Goal: Obtain resource: Obtain resource

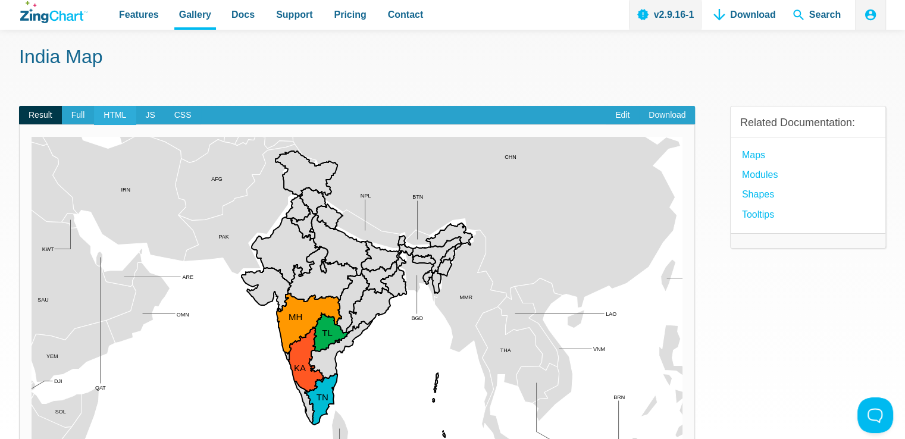
click at [120, 110] on span "HTML" at bounding box center [115, 115] width 42 height 19
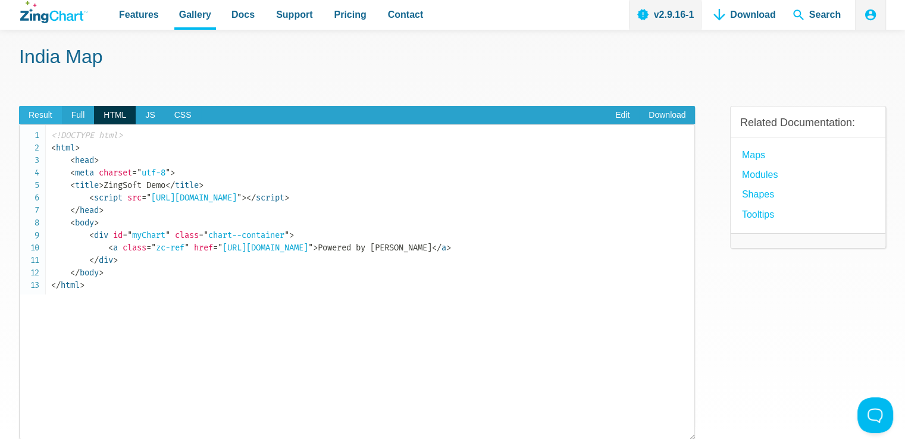
click at [47, 115] on span "Result" at bounding box center [40, 115] width 43 height 19
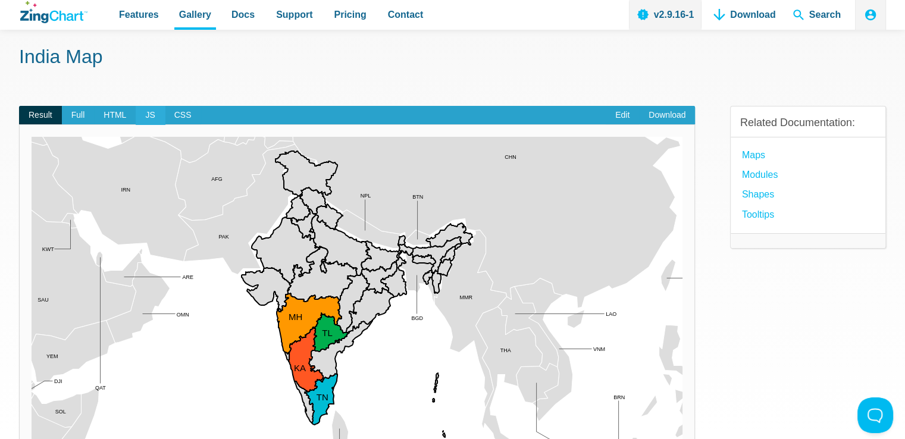
click at [154, 117] on span "JS" at bounding box center [150, 115] width 29 height 19
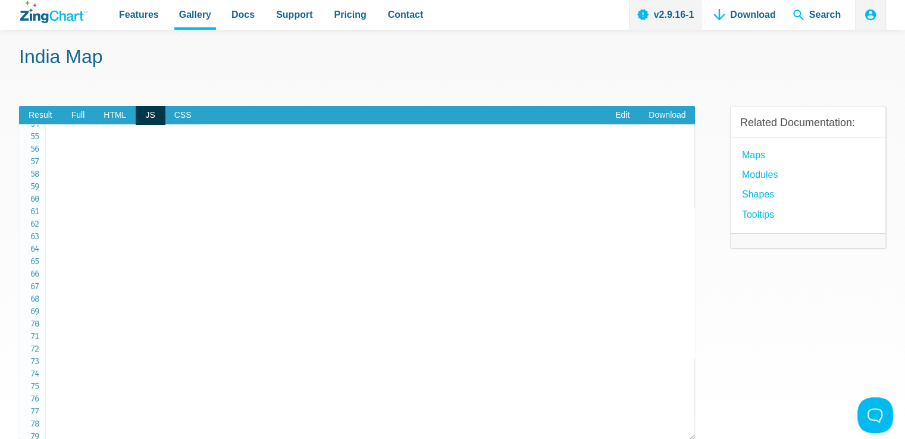
scroll to position [682, 0]
click at [111, 112] on span "HTML" at bounding box center [115, 115] width 42 height 19
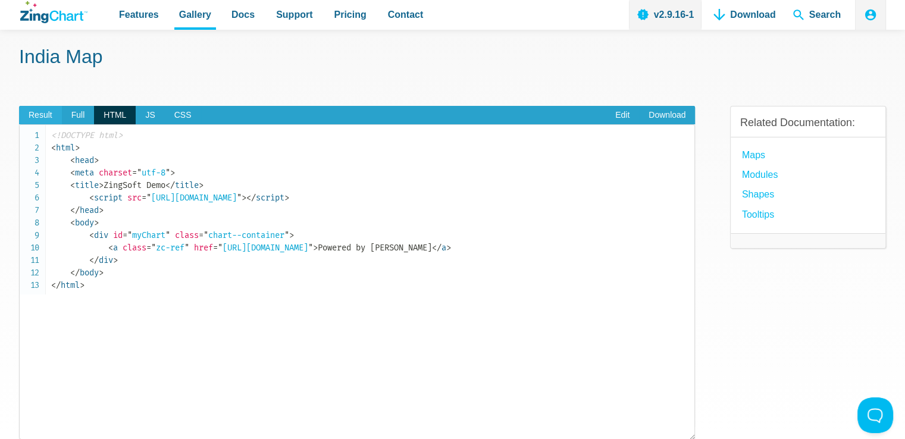
click at [50, 112] on span "Result" at bounding box center [40, 115] width 43 height 19
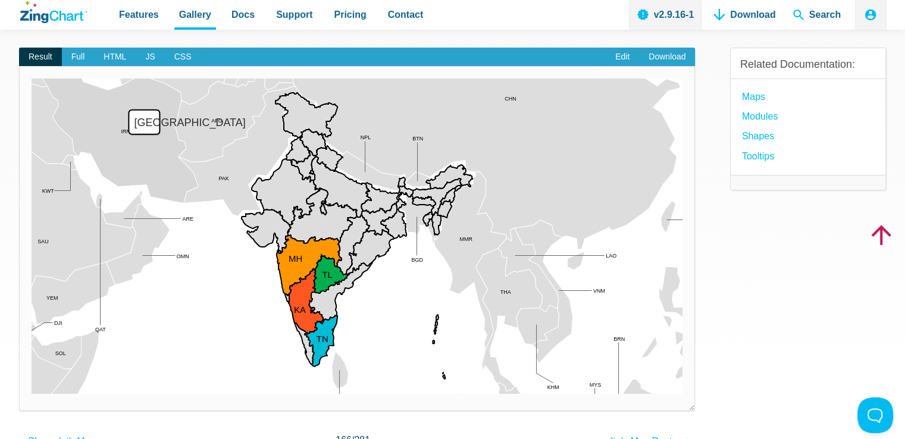
scroll to position [107, 0]
click at [179, 57] on span "CSS" at bounding box center [183, 57] width 36 height 19
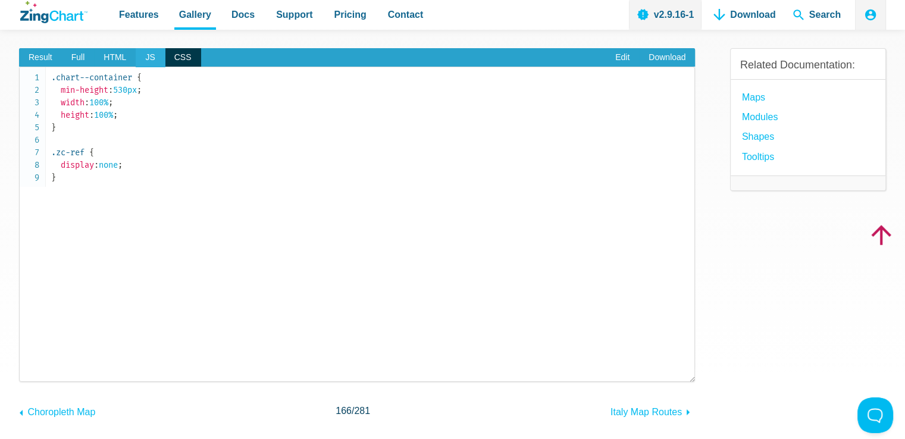
click at [145, 62] on span "JS" at bounding box center [150, 57] width 29 height 19
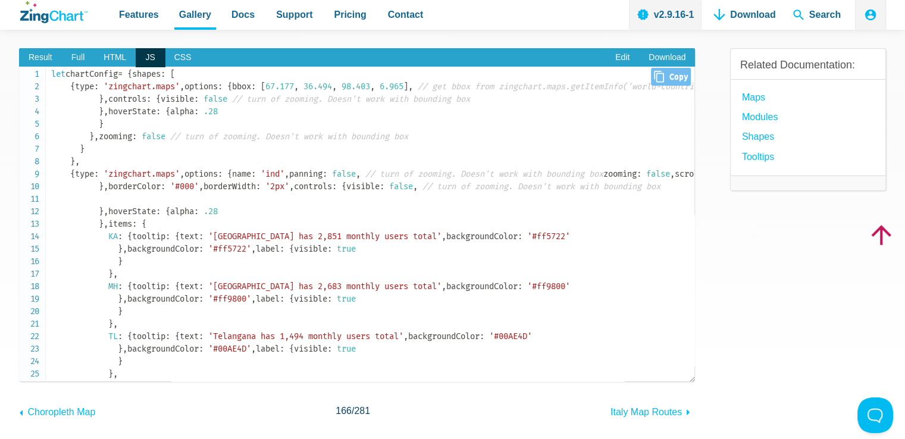
scroll to position [0, 0]
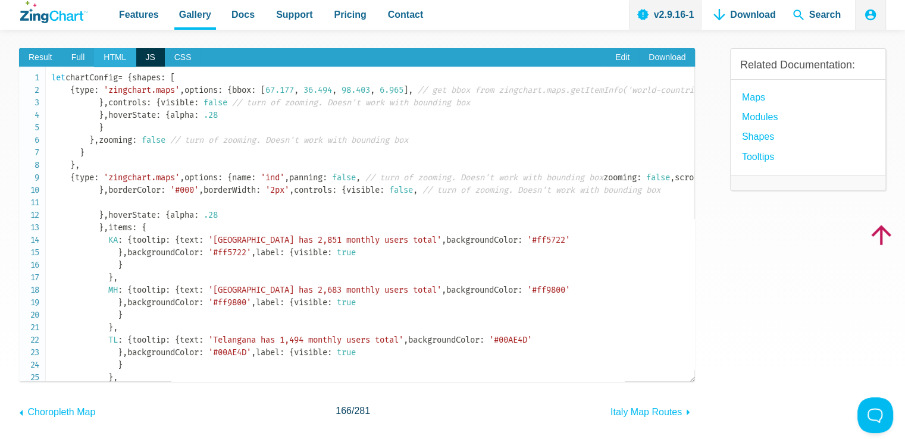
click at [116, 55] on span "HTML" at bounding box center [115, 57] width 42 height 19
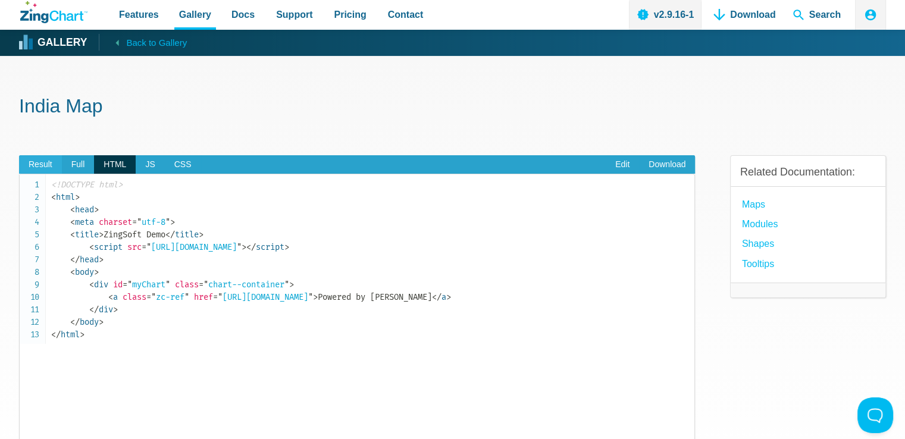
click at [45, 162] on span "Result" at bounding box center [40, 164] width 43 height 19
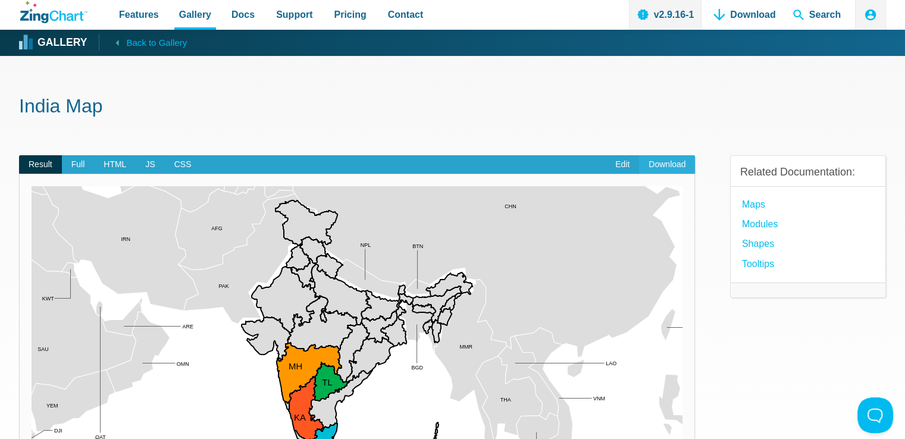
click at [666, 162] on link "Download" at bounding box center [667, 164] width 56 height 19
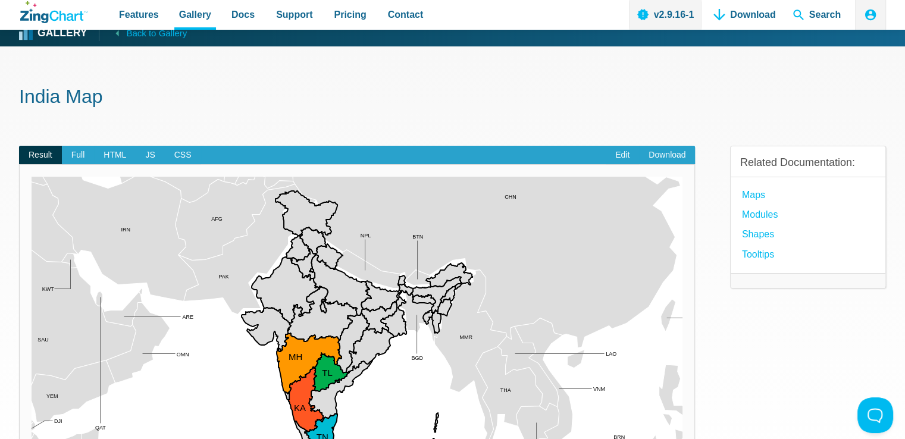
scroll to position [8, 0]
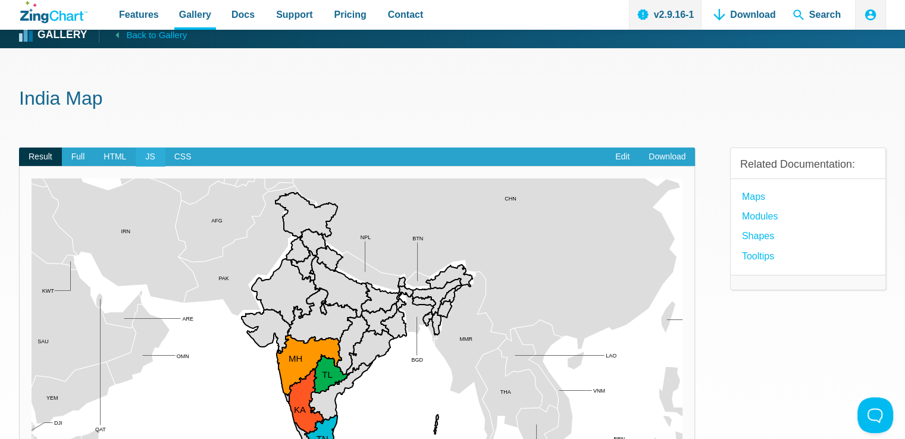
click at [150, 159] on span "JS" at bounding box center [150, 157] width 29 height 19
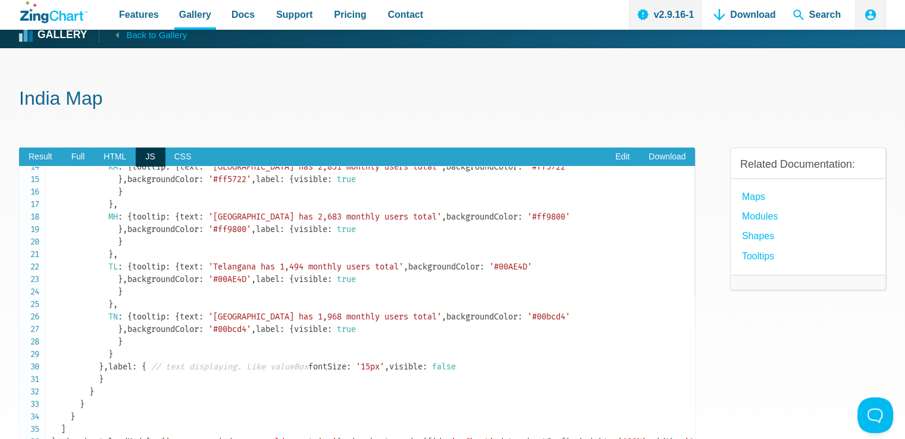
scroll to position [0, 0]
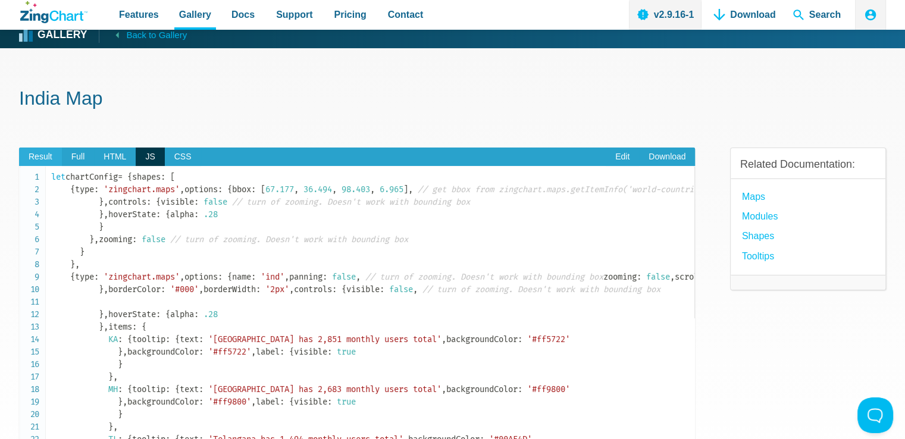
click at [44, 155] on span "Result" at bounding box center [40, 157] width 43 height 19
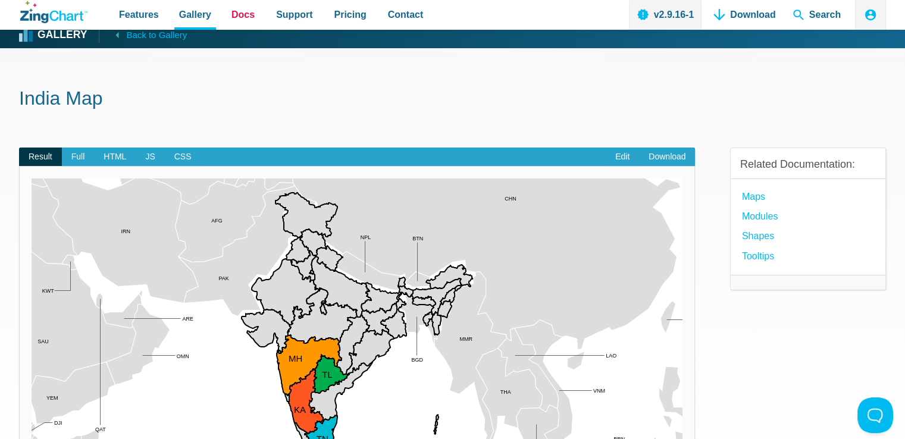
click at [246, 15] on span "Docs" at bounding box center [243, 15] width 23 height 16
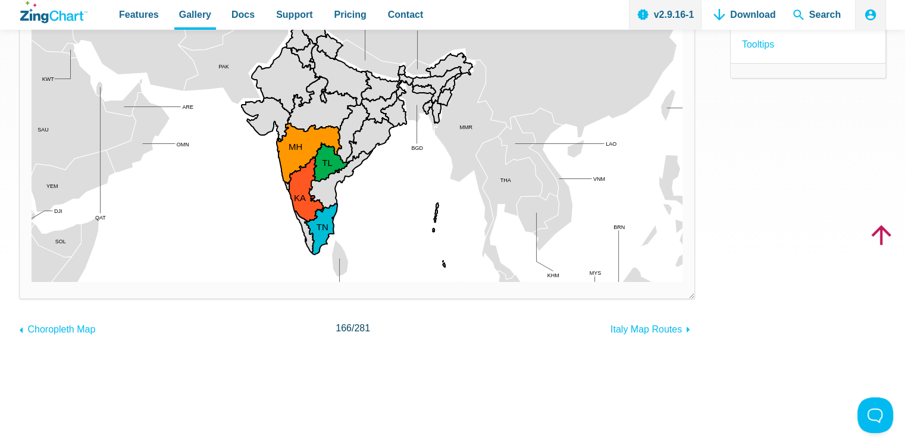
scroll to position [264, 0]
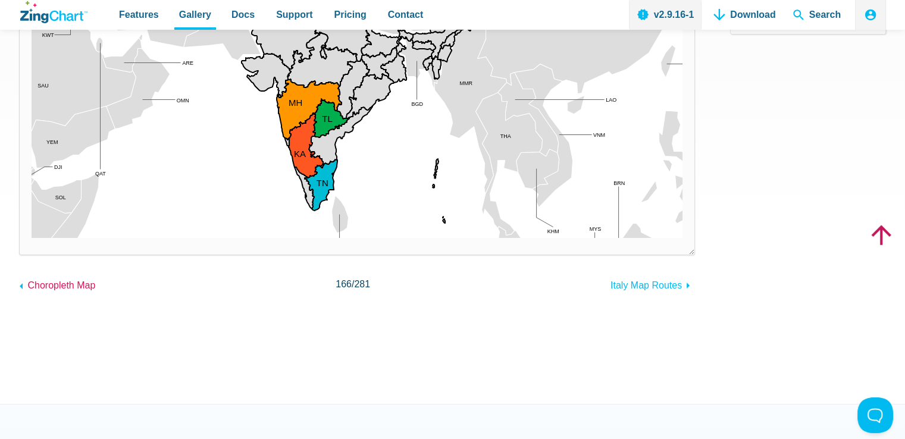
click at [60, 289] on span "Choropleth Map" at bounding box center [61, 285] width 68 height 10
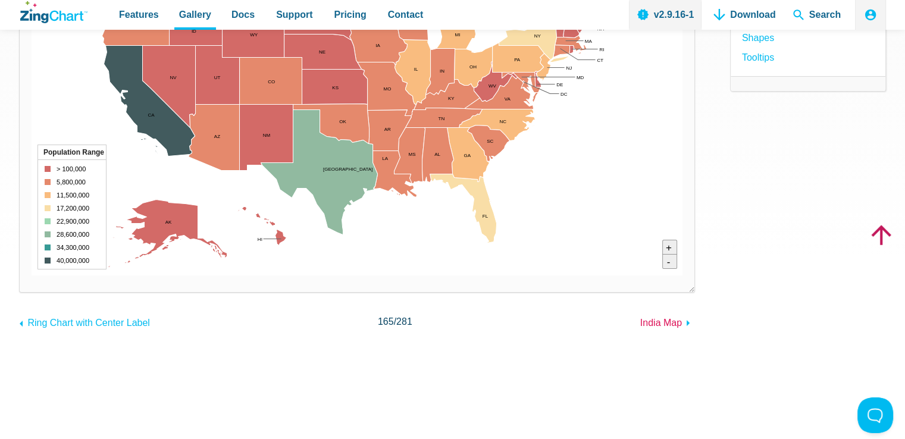
click at [649, 320] on span "India Map" at bounding box center [661, 323] width 42 height 10
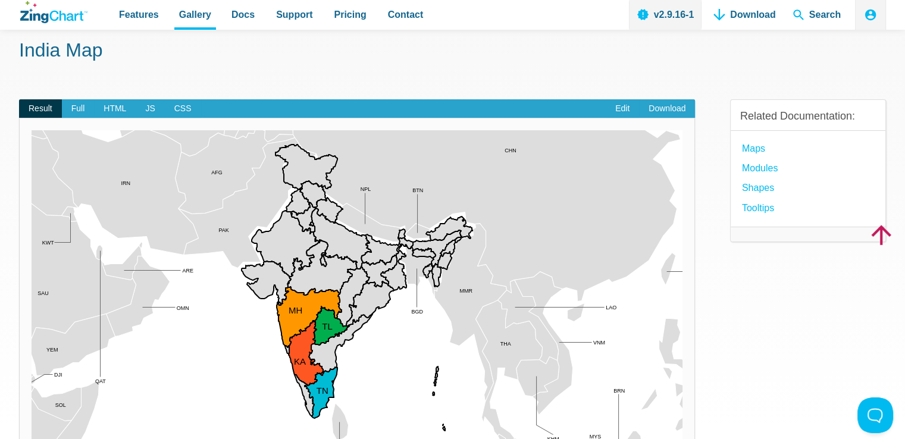
scroll to position [57, 0]
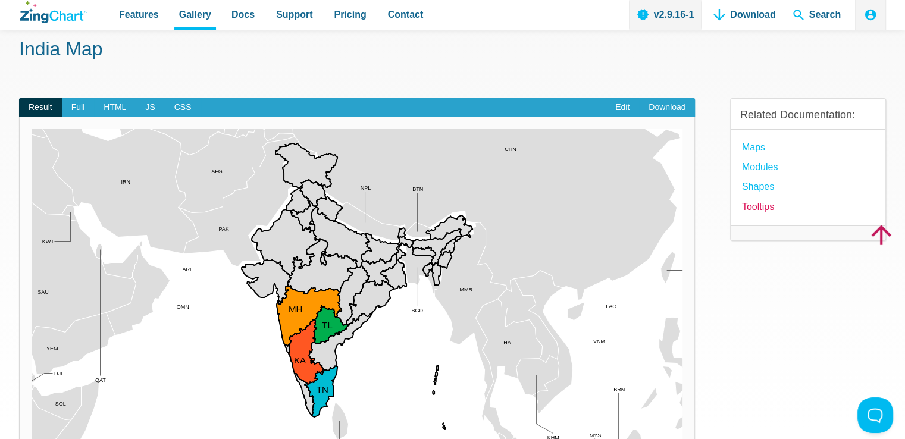
click at [747, 210] on link "Tooltips" at bounding box center [758, 207] width 32 height 16
click at [754, 181] on link "Shapes" at bounding box center [758, 187] width 32 height 16
click at [746, 150] on link "Maps" at bounding box center [753, 147] width 23 height 16
